Goal: Task Accomplishment & Management: Use online tool/utility

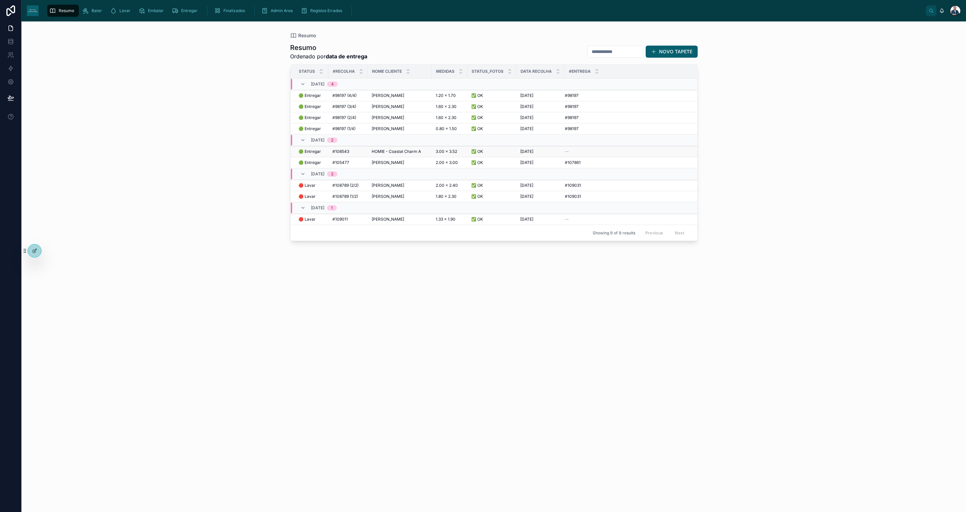
click at [569, 151] on div "--" at bounding box center [627, 151] width 124 height 5
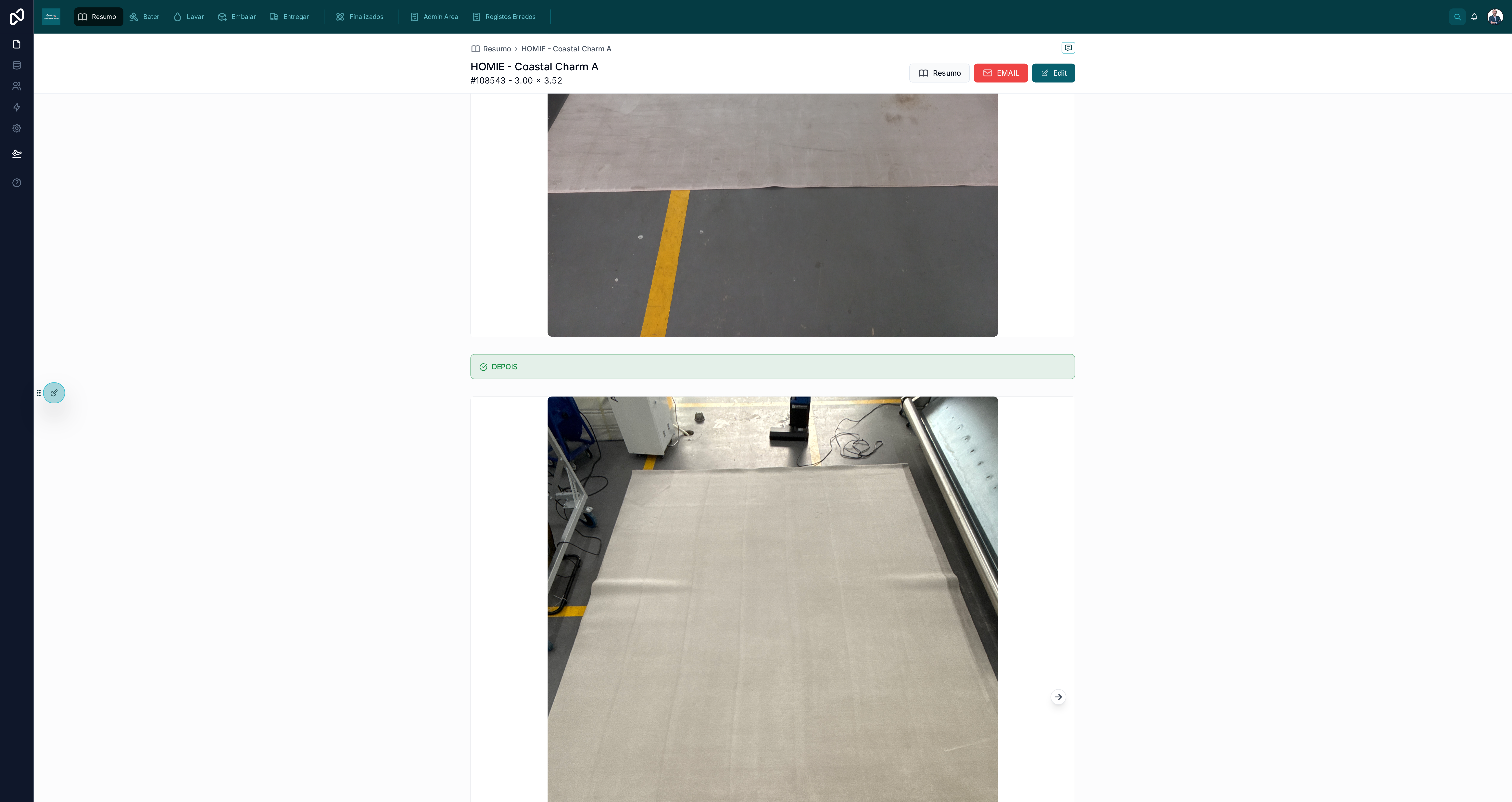
scroll to position [355, 0]
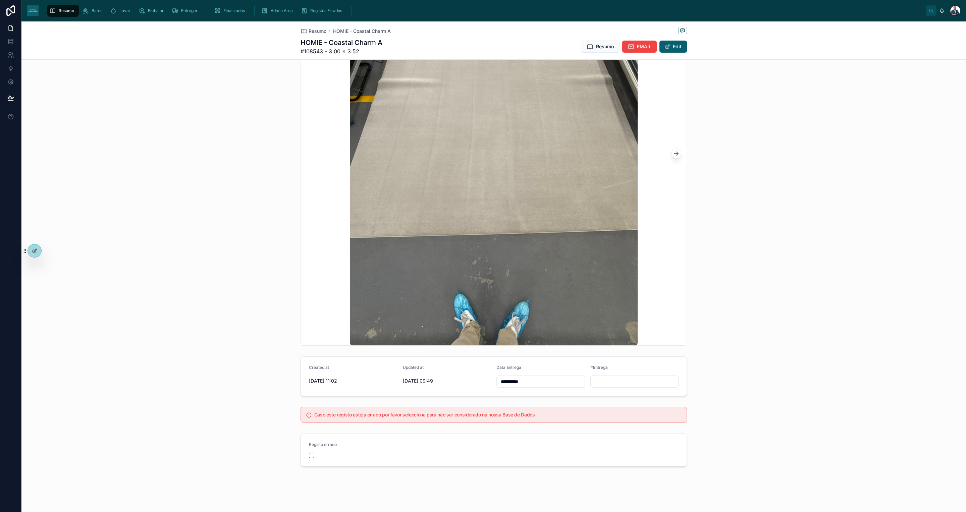
click at [623, 386] on div at bounding box center [634, 382] width 89 height 12
click at [623, 379] on input "text" at bounding box center [635, 381] width 88 height 9
paste input "*******"
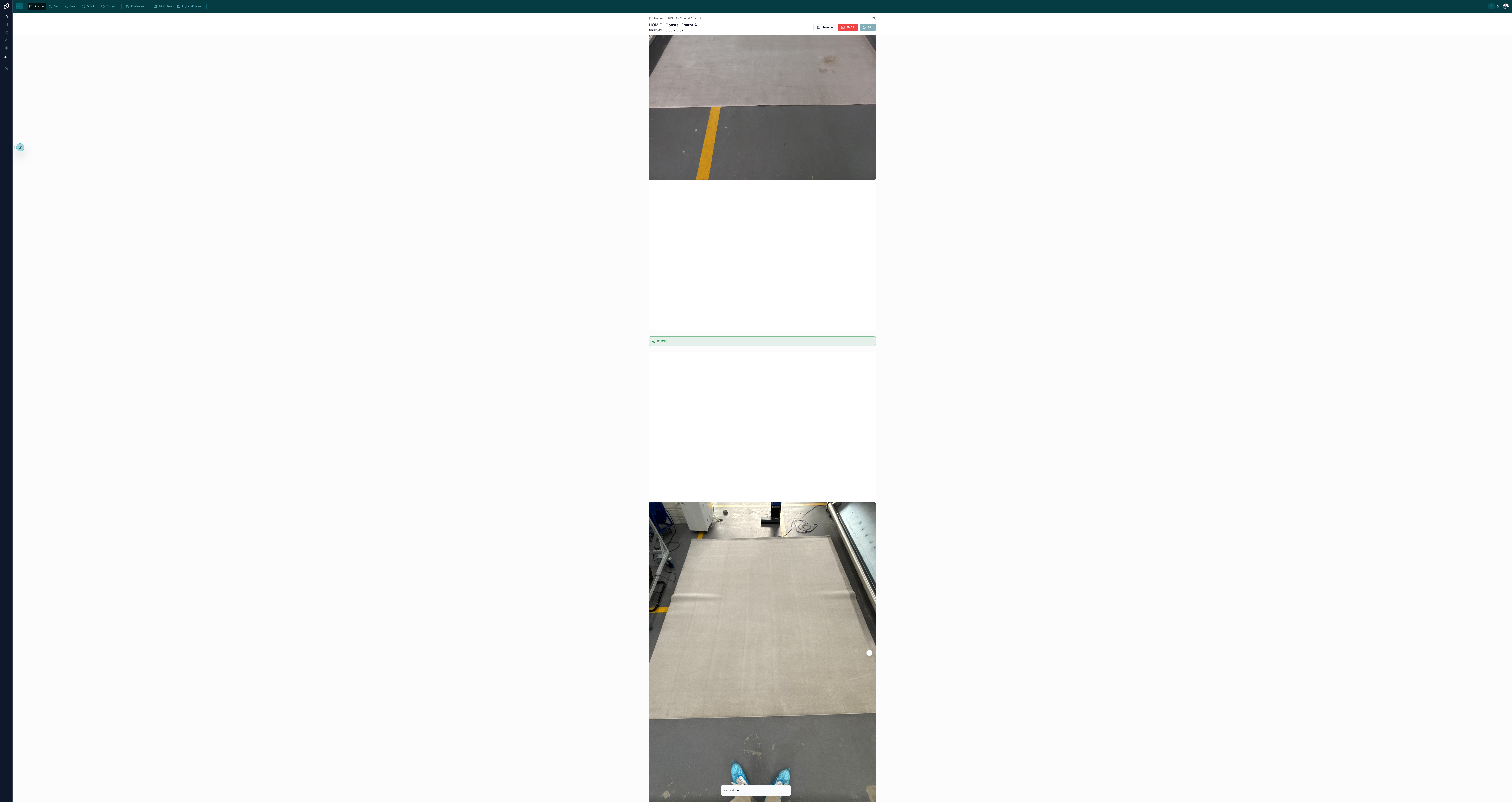
type input "*******"
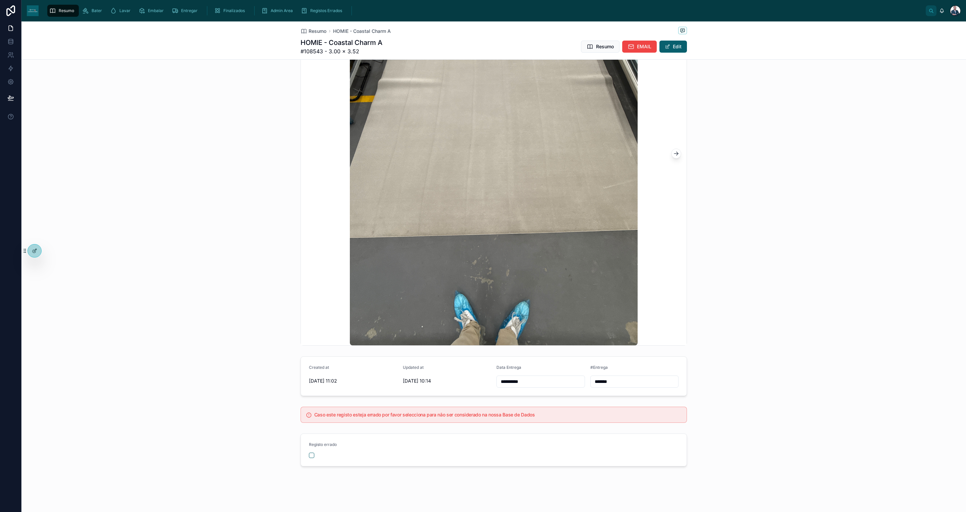
click at [770, 270] on div at bounding box center [493, 153] width 945 height 389
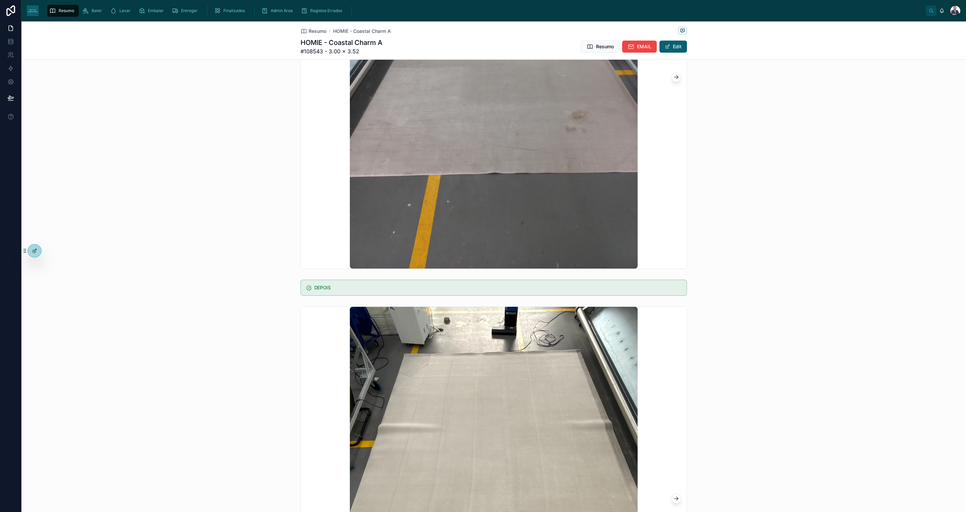
scroll to position [252, 0]
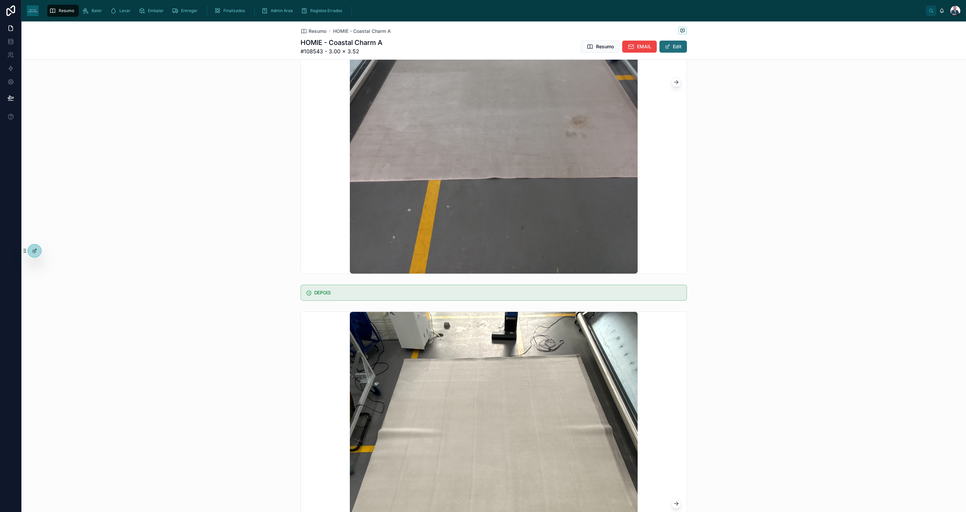
click at [665, 48] on span at bounding box center [667, 46] width 5 height 5
click at [673, 47] on button "Done" at bounding box center [671, 47] width 31 height 12
click at [61, 13] on div "Resumo" at bounding box center [63, 10] width 28 height 11
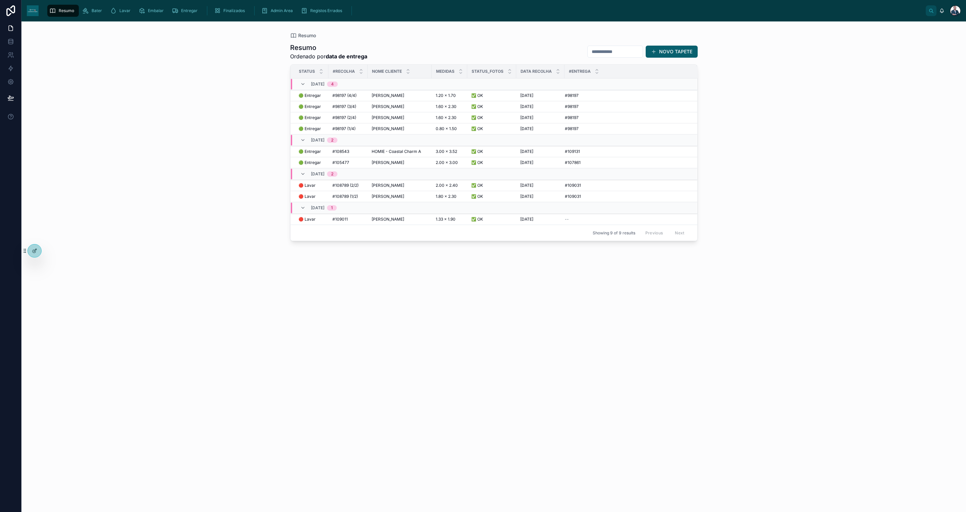
click at [59, 6] on div "Resumo" at bounding box center [63, 10] width 28 height 11
